Goal: Task Accomplishment & Management: Manage account settings

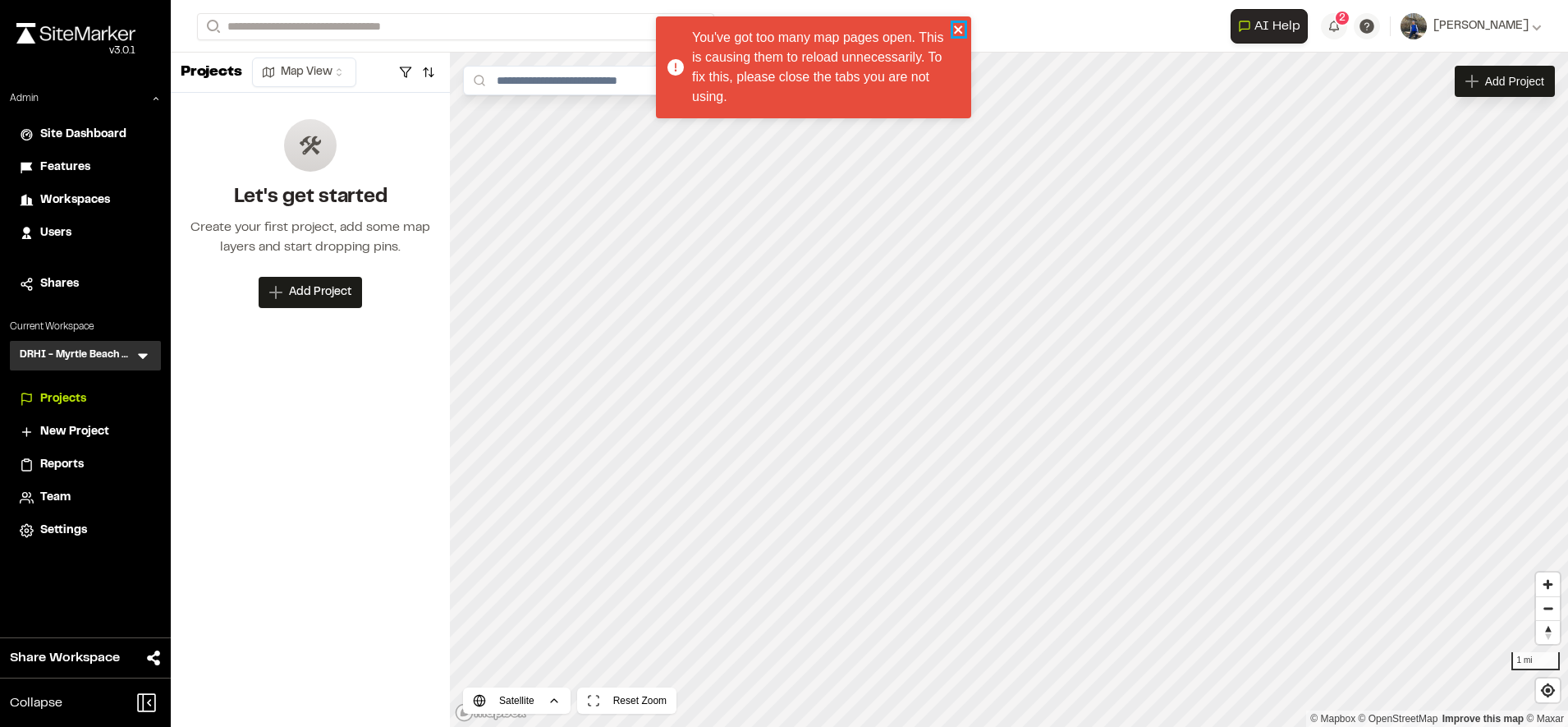
click at [960, 26] on icon "close" at bounding box center [959, 29] width 11 height 13
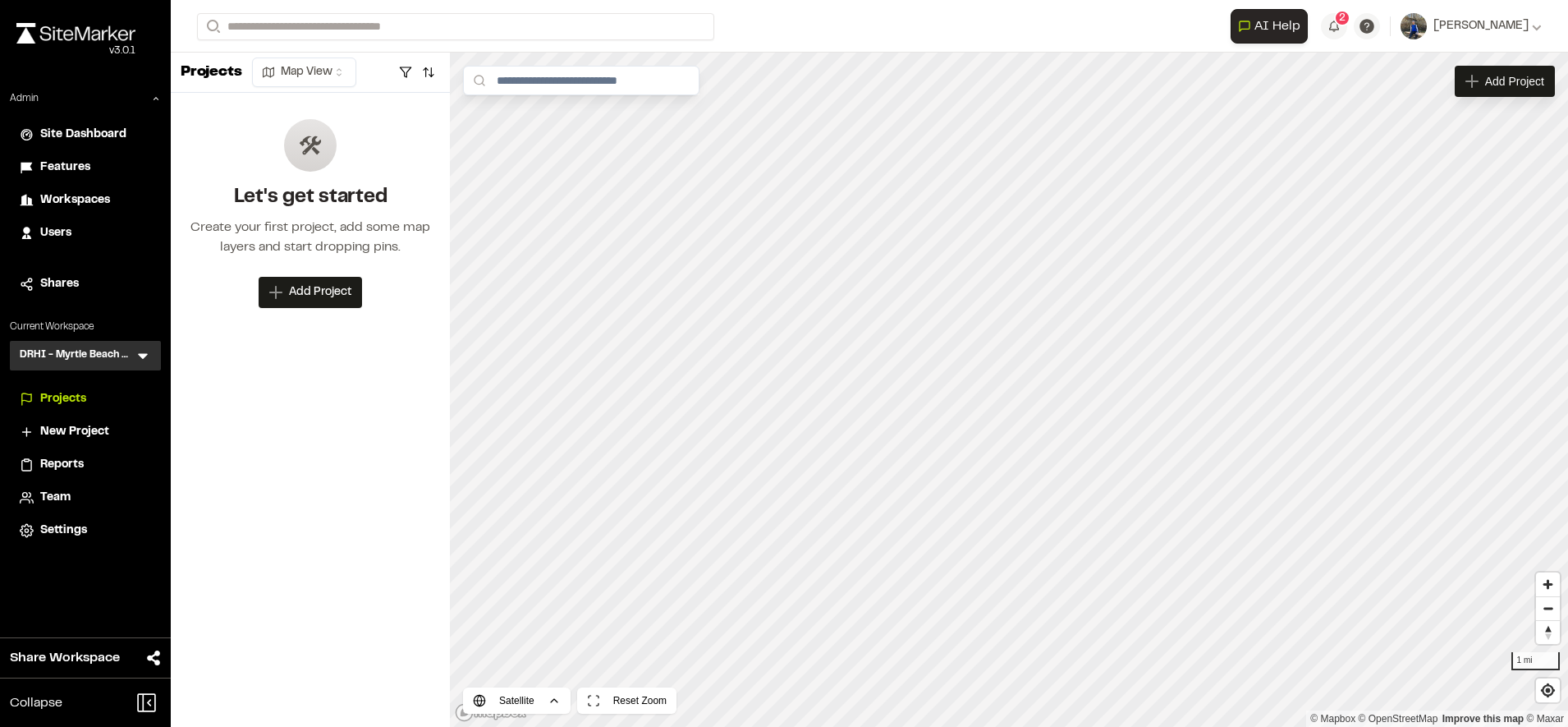
click at [82, 167] on span "Features" at bounding box center [65, 167] width 50 height 18
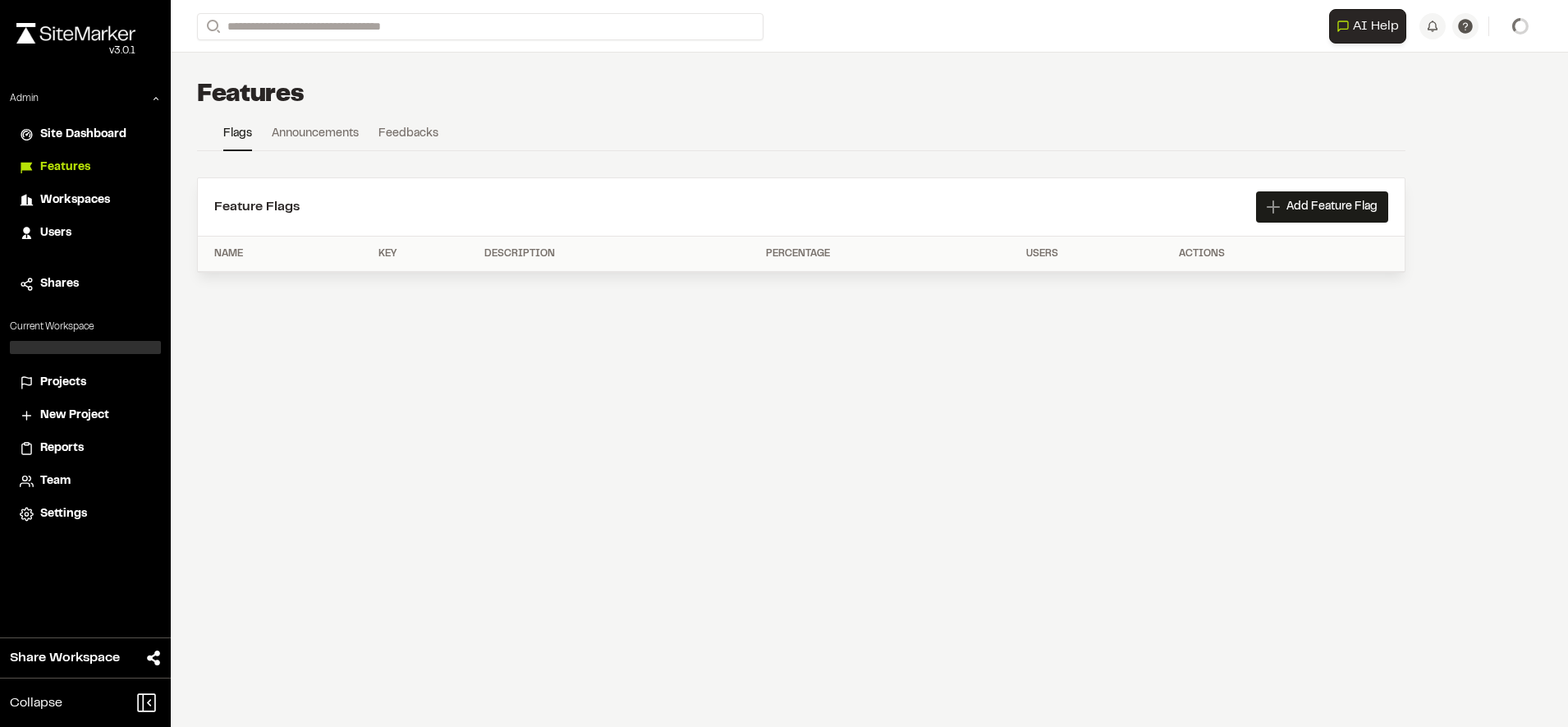
click at [71, 237] on span "Users" at bounding box center [55, 233] width 31 height 18
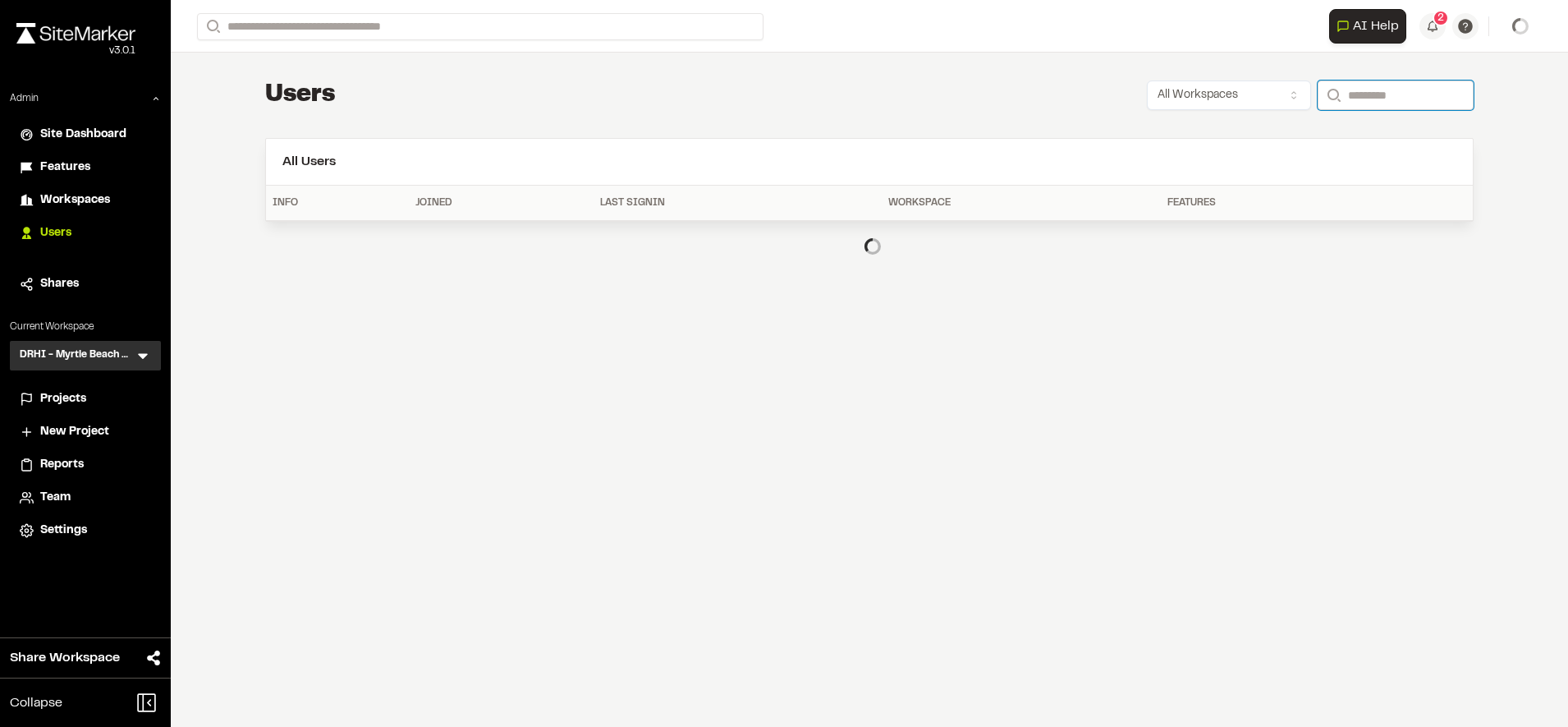
click at [1363, 84] on input "Search" at bounding box center [1396, 95] width 156 height 29
type input "**********"
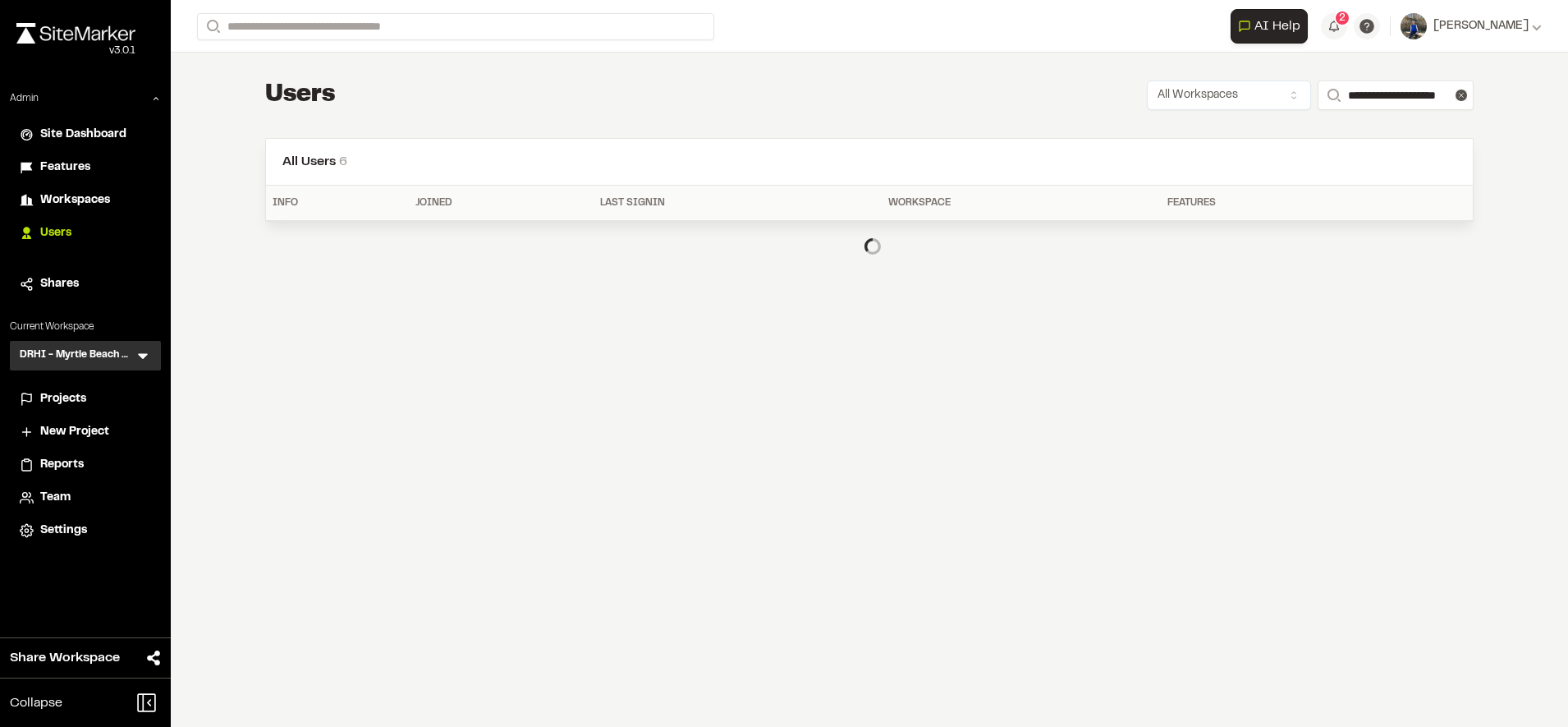
click at [1016, 99] on div "**********" at bounding box center [869, 95] width 1209 height 33
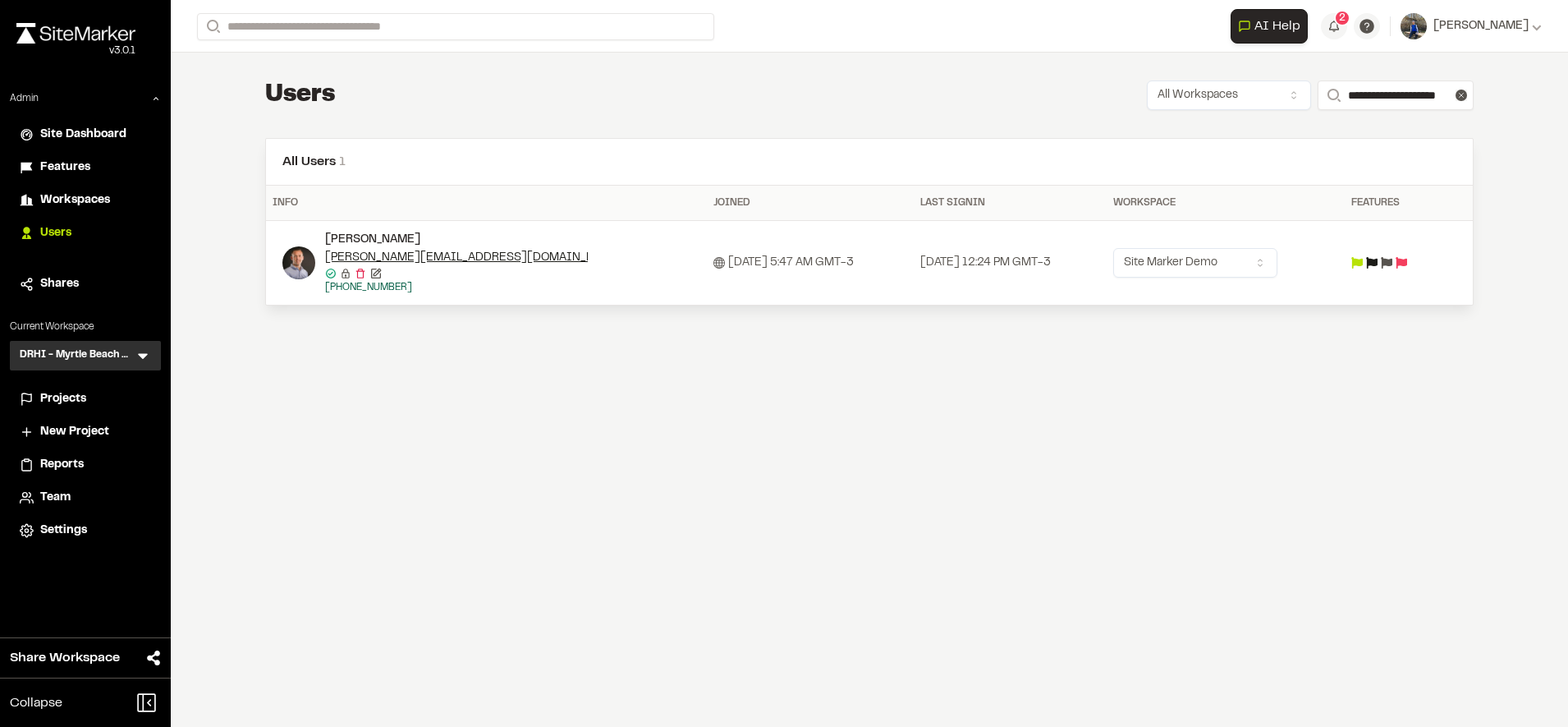
click at [1379, 254] on td at bounding box center [1393, 263] width 97 height 85
click at [1378, 258] on icon at bounding box center [1372, 263] width 11 height 11
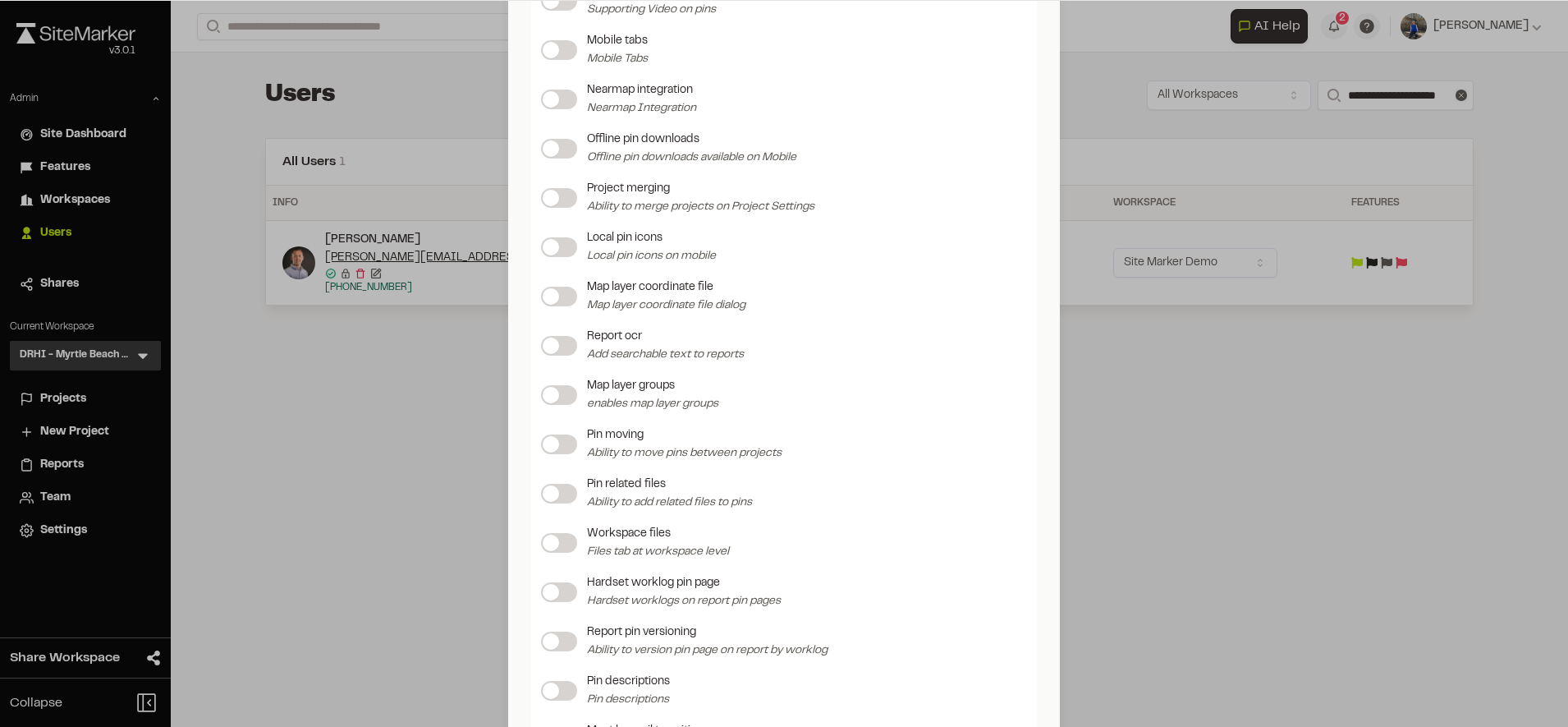
scroll to position [1647, 0]
click at [554, 498] on label at bounding box center [559, 491] width 36 height 20
click at [556, 538] on label at bounding box center [559, 541] width 36 height 20
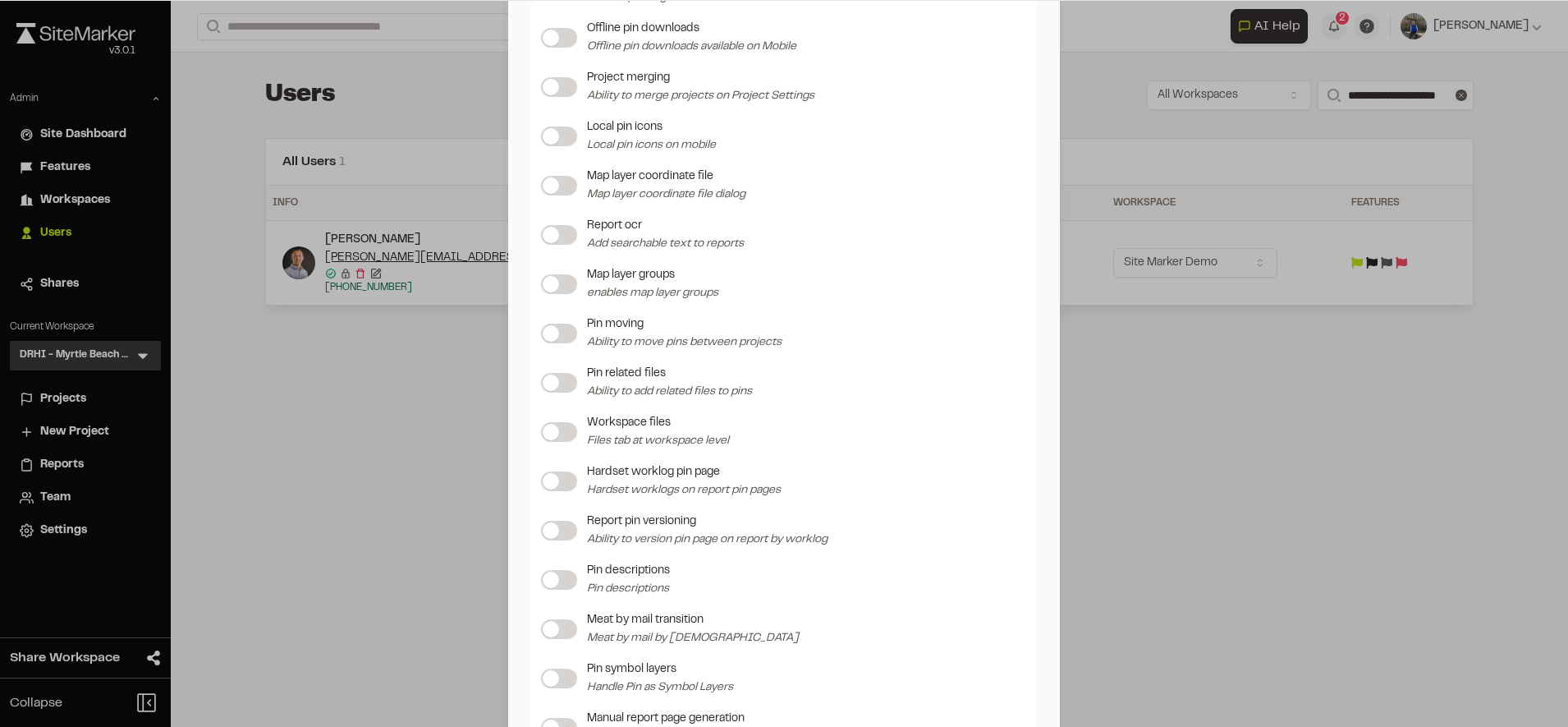
scroll to position [1804, 0]
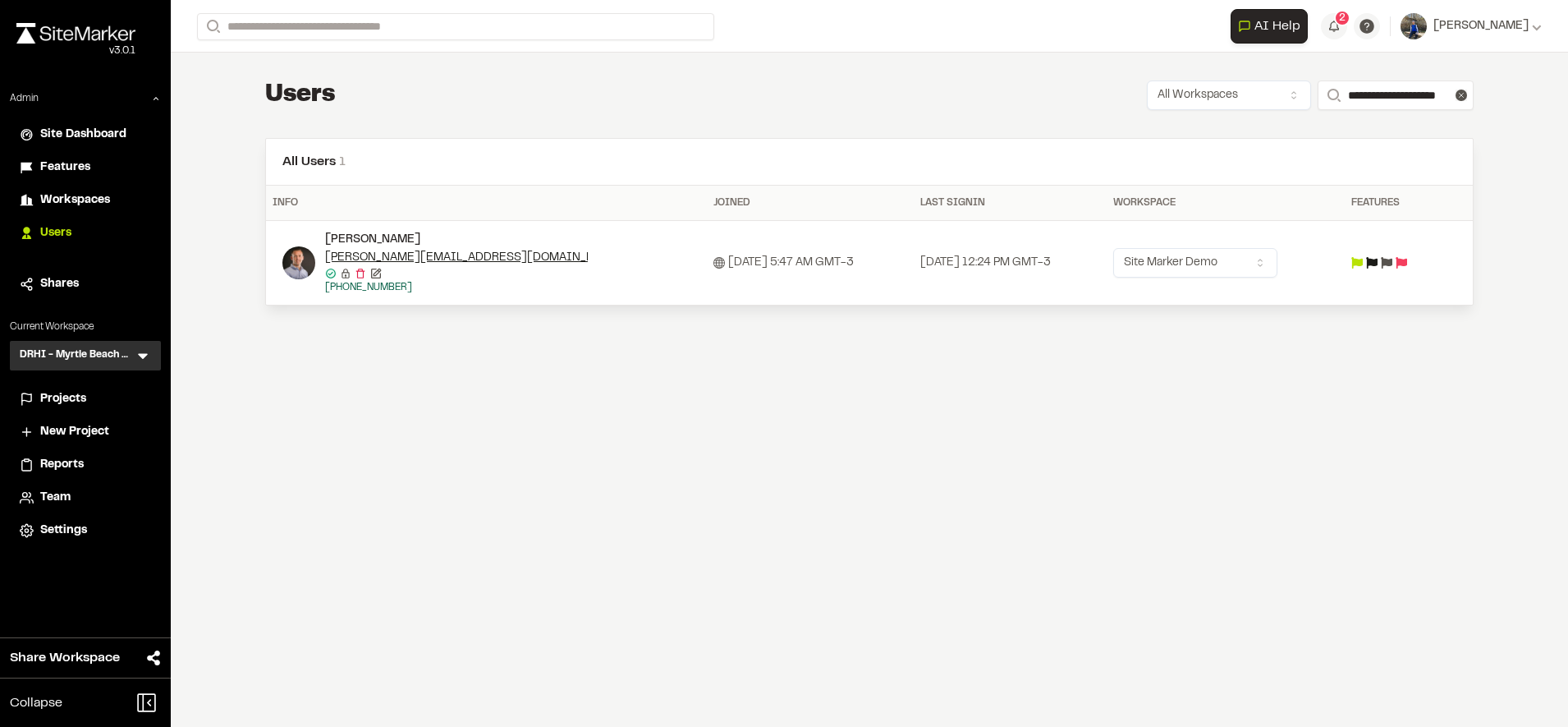
click at [1190, 537] on div "Update Feature Flags Feature Flags Project storage enabled Reports iframe Toggl…" at bounding box center [784, 376] width 1568 height 727
